Goal: Find specific page/section: Find specific page/section

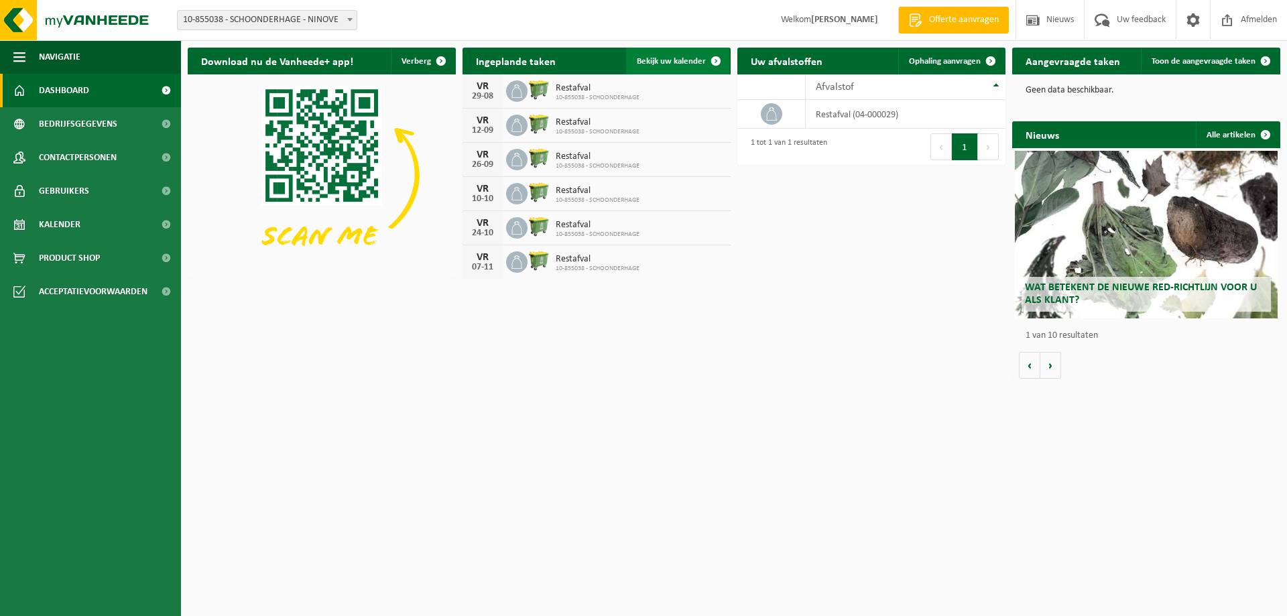
click at [680, 57] on span "Bekijk uw kalender" at bounding box center [671, 61] width 69 height 9
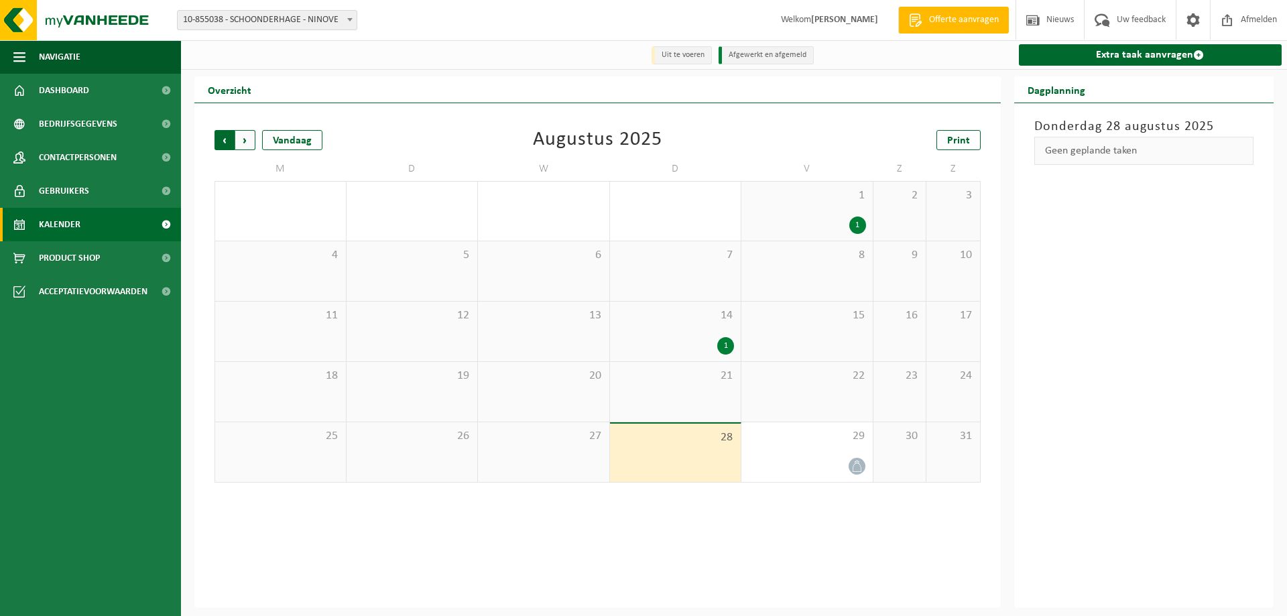
click at [241, 143] on span "Volgende" at bounding box center [245, 140] width 20 height 20
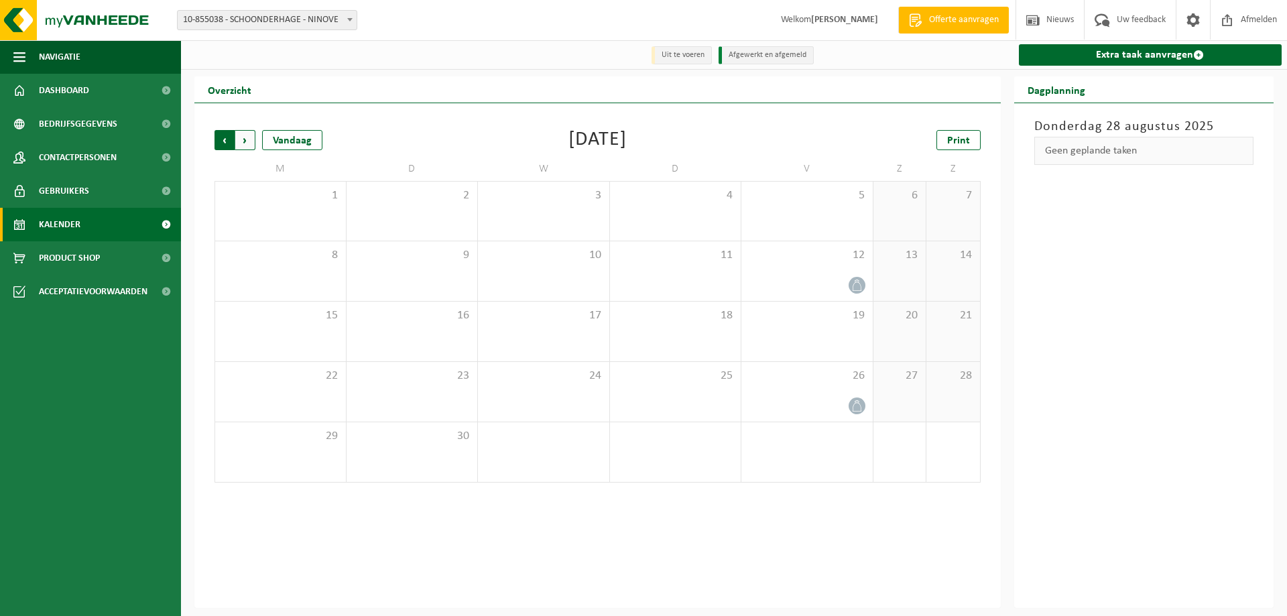
click at [249, 139] on span "Volgende" at bounding box center [245, 140] width 20 height 20
click at [223, 142] on span "Vorige" at bounding box center [224, 140] width 20 height 20
click at [221, 145] on span "Vorige" at bounding box center [224, 140] width 20 height 20
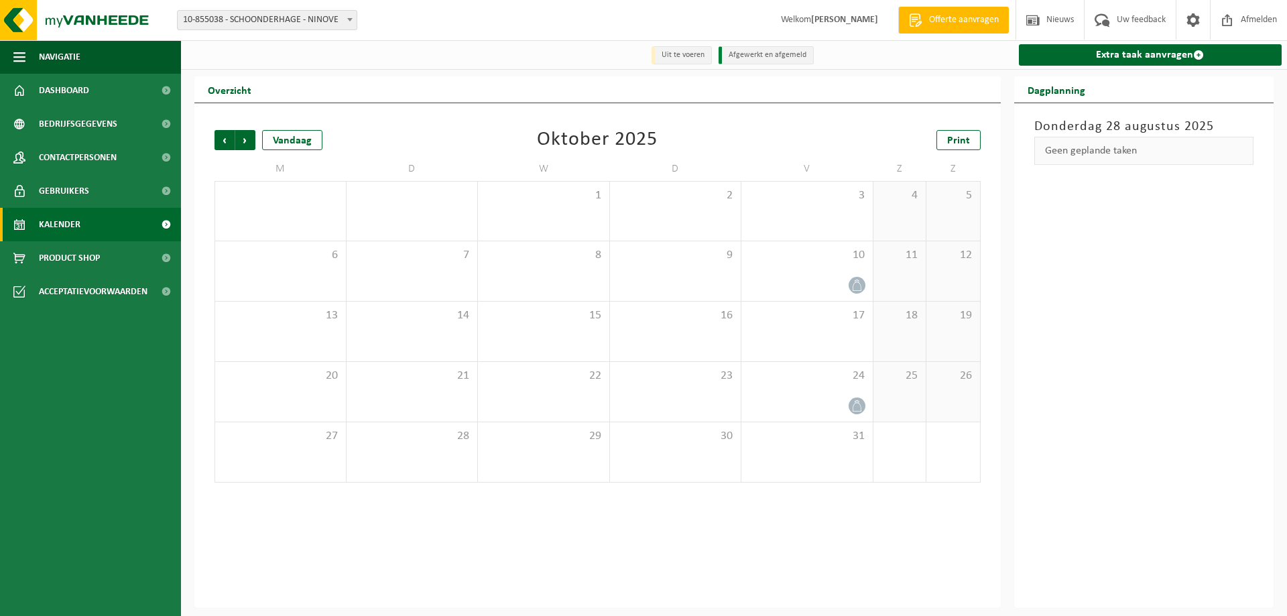
click at [221, 145] on span "Vorige" at bounding box center [224, 140] width 20 height 20
click at [221, 139] on span "Vorige" at bounding box center [224, 140] width 20 height 20
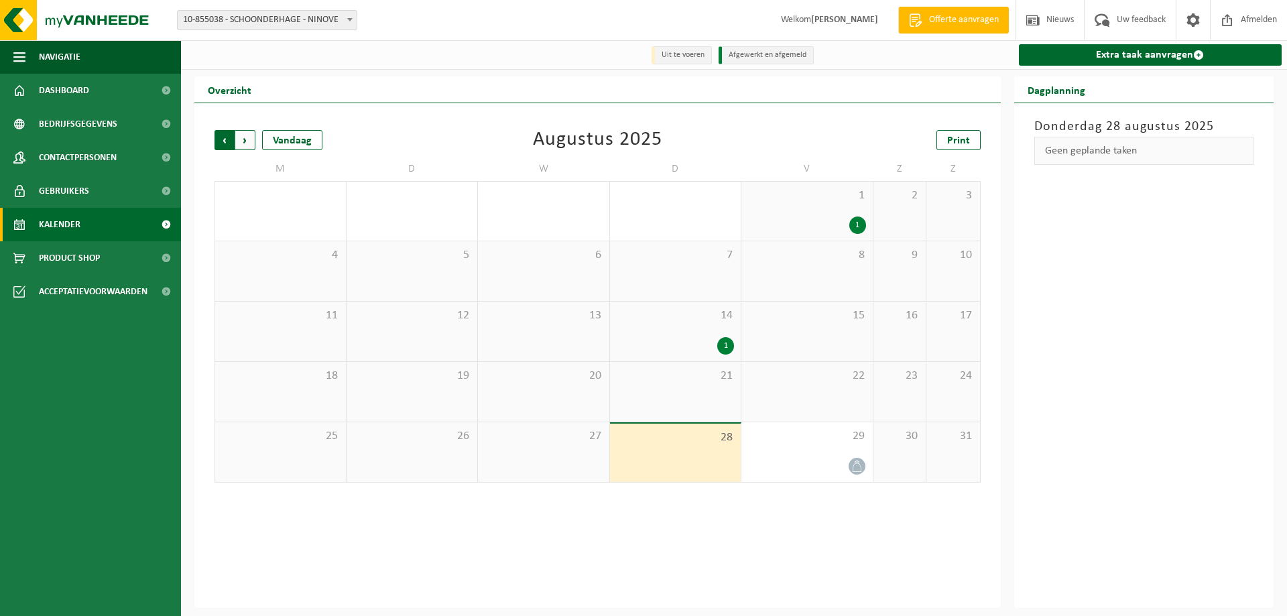
click at [243, 141] on span "Volgende" at bounding box center [245, 140] width 20 height 20
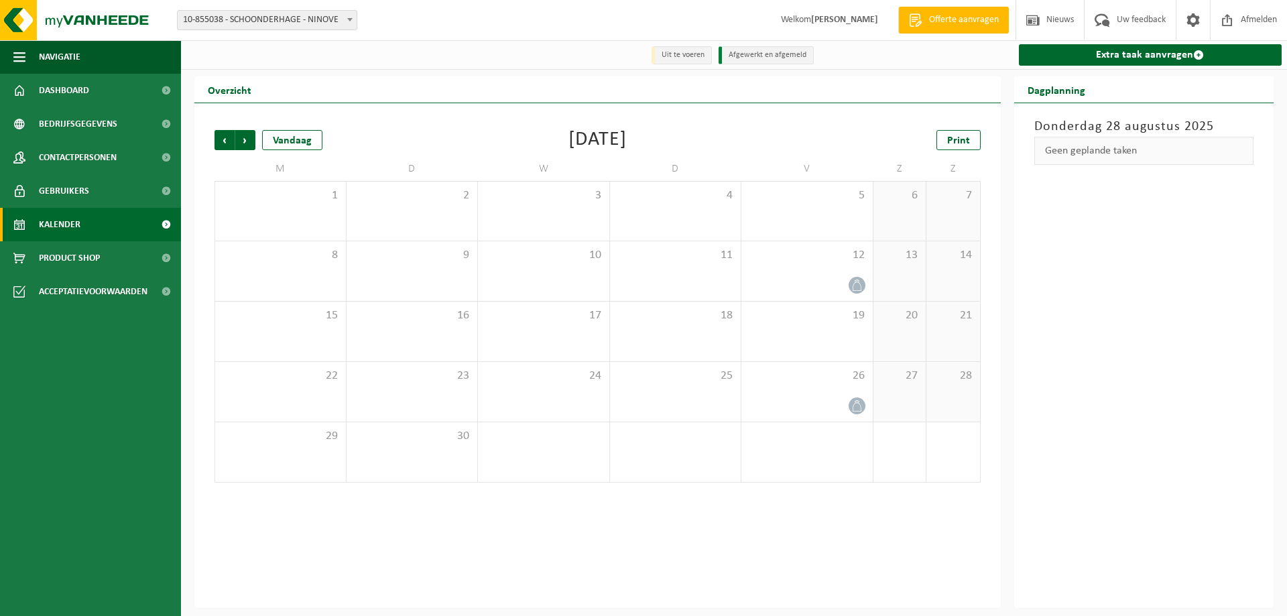
click at [243, 141] on span "Volgende" at bounding box center [245, 140] width 20 height 20
